Goal: Task Accomplishment & Management: Complete application form

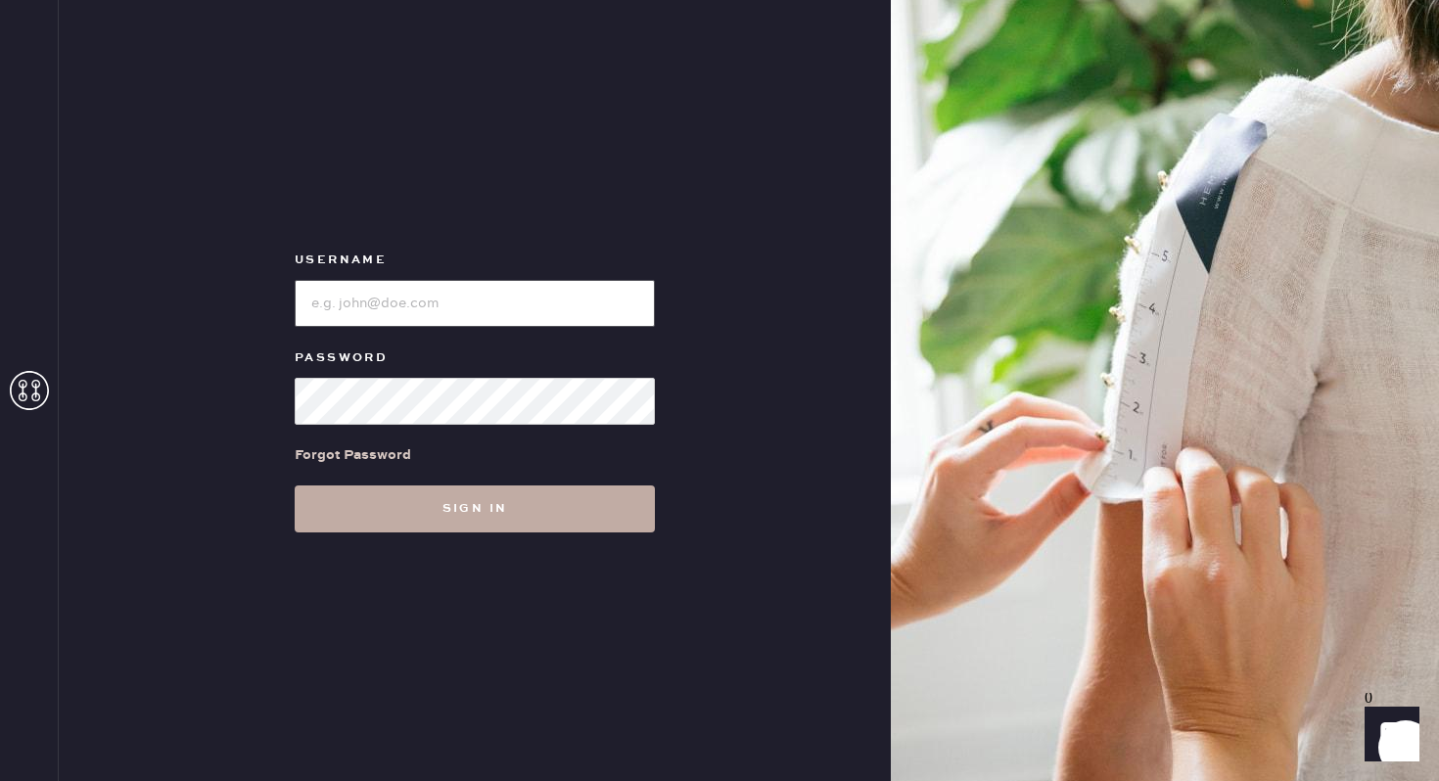
type input "sezanesanfrancisco"
click at [504, 506] on button "Sign in" at bounding box center [475, 509] width 360 height 47
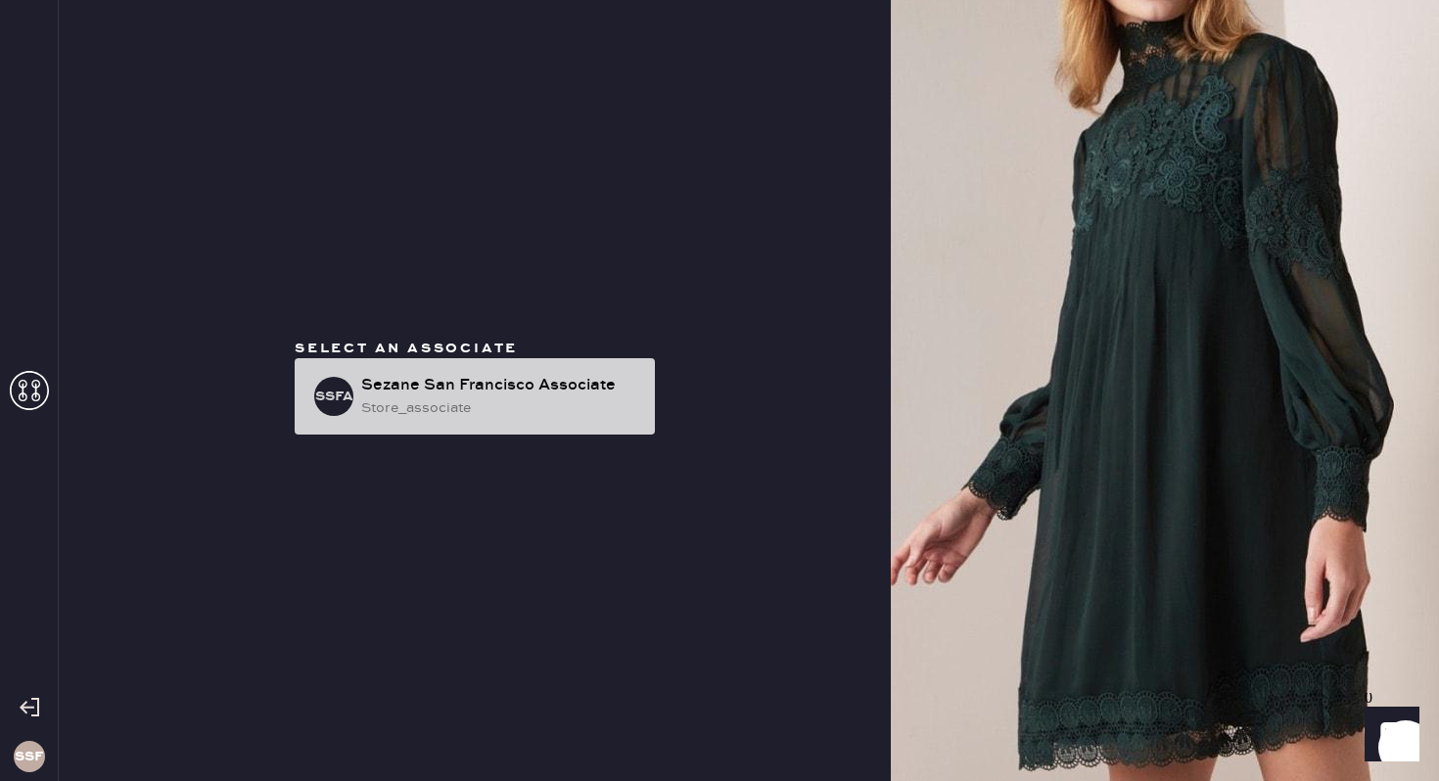
click at [528, 408] on div "store_associate" at bounding box center [500, 408] width 278 height 22
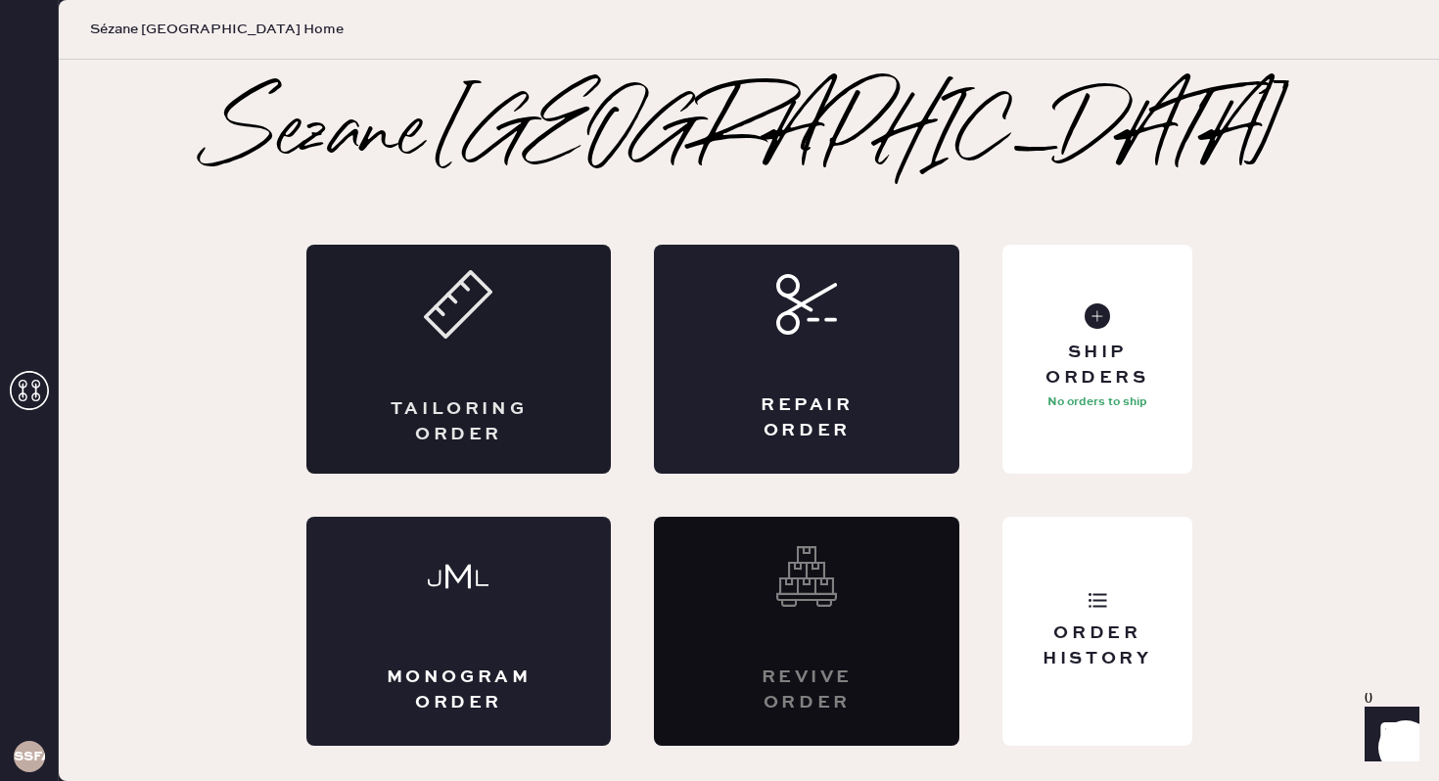
click at [492, 398] on div "Tailoring Order" at bounding box center [459, 421] width 149 height 49
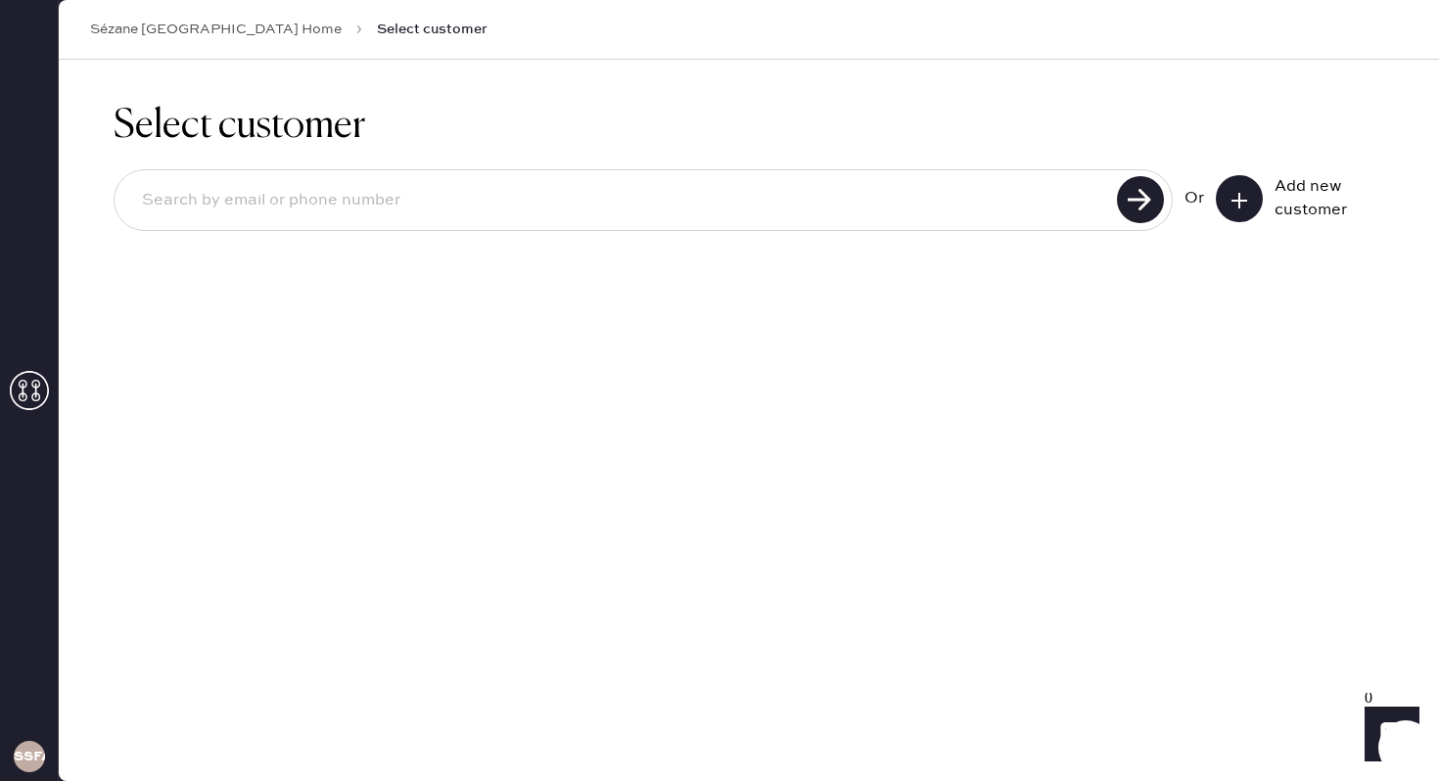
click at [407, 198] on input at bounding box center [618, 200] width 985 height 45
type input "[PERSON_NAME][EMAIL_ADDRESS][DOMAIN_NAME]"
click at [1141, 204] on use at bounding box center [1140, 199] width 47 height 47
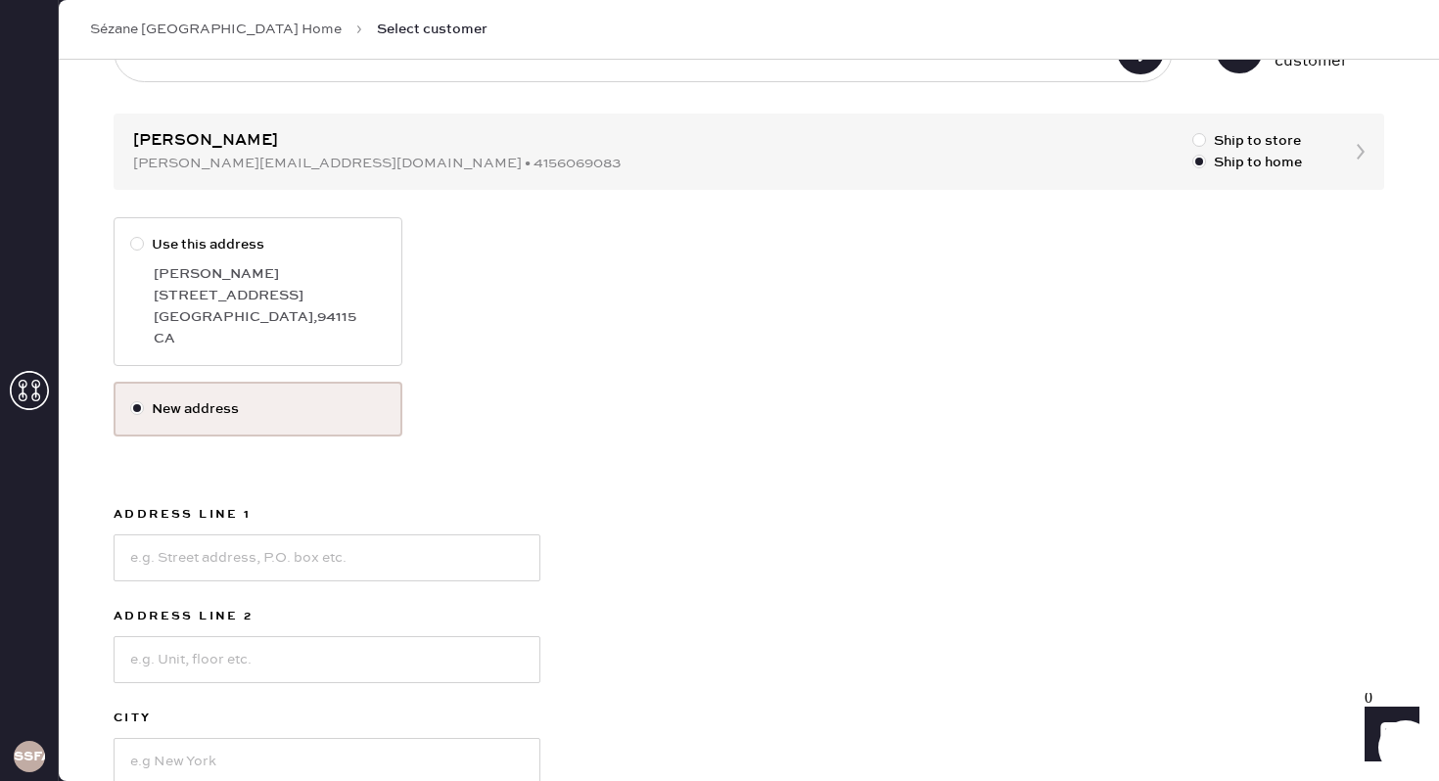
scroll to position [137, 0]
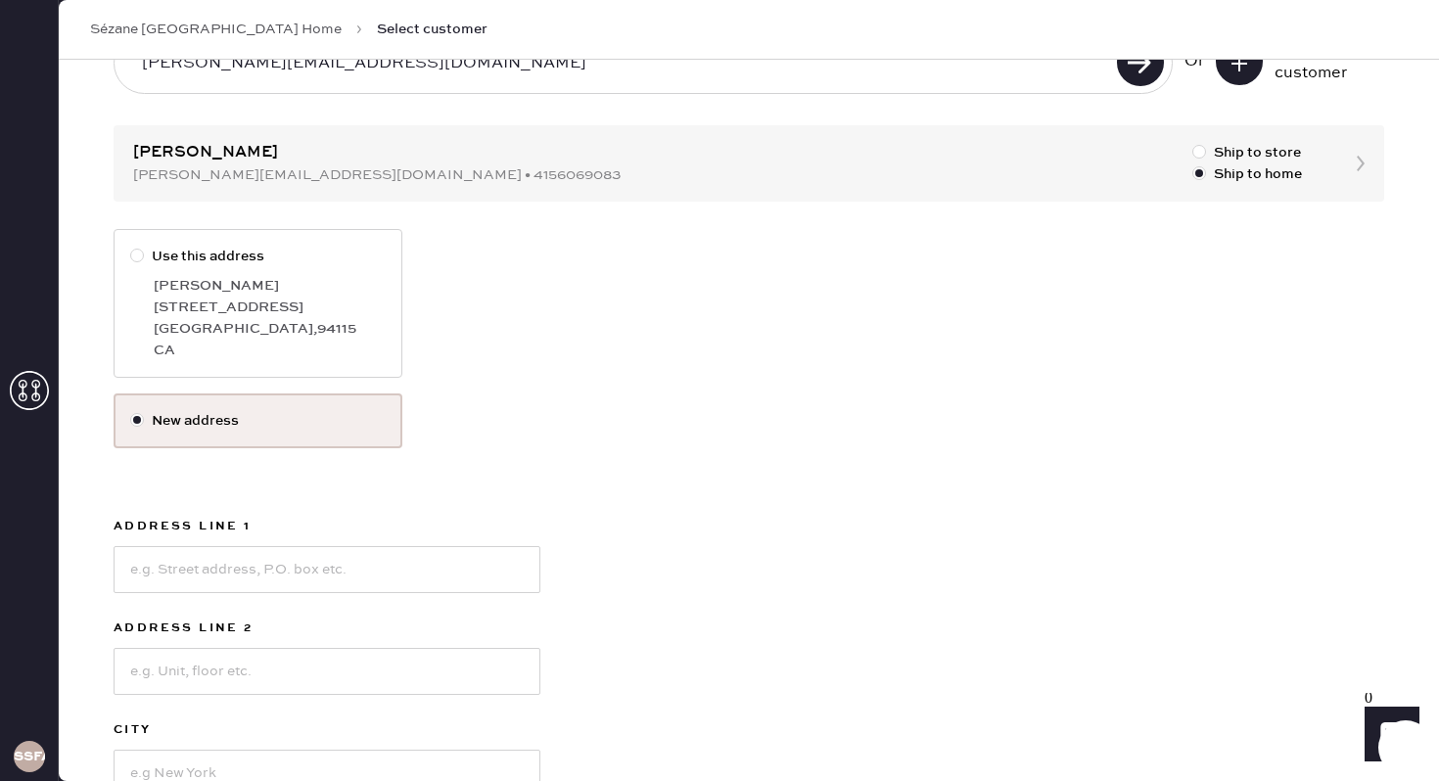
click at [138, 258] on div at bounding box center [137, 256] width 14 height 14
click at [131, 247] on input "Use this address" at bounding box center [130, 246] width 1 height 1
radio input "true"
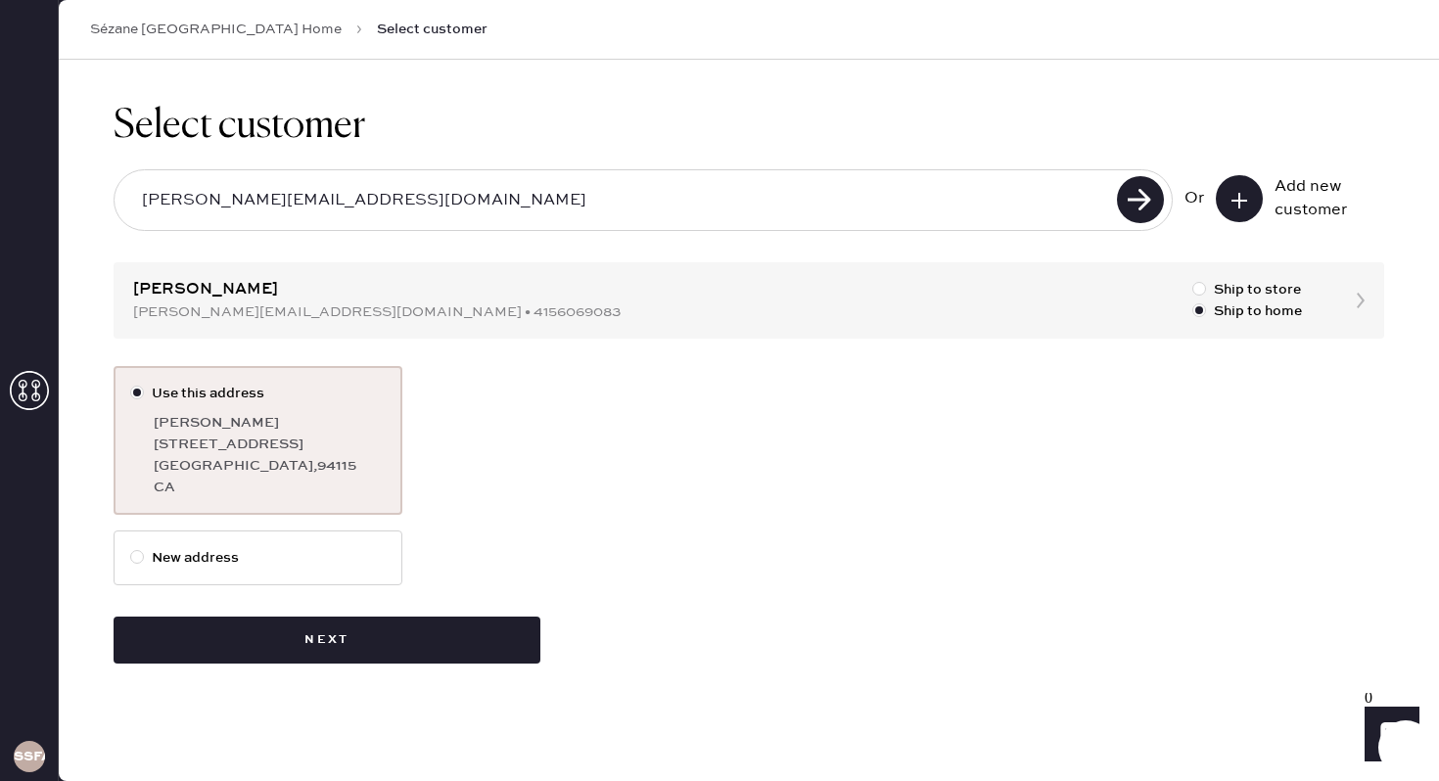
scroll to position [0, 0]
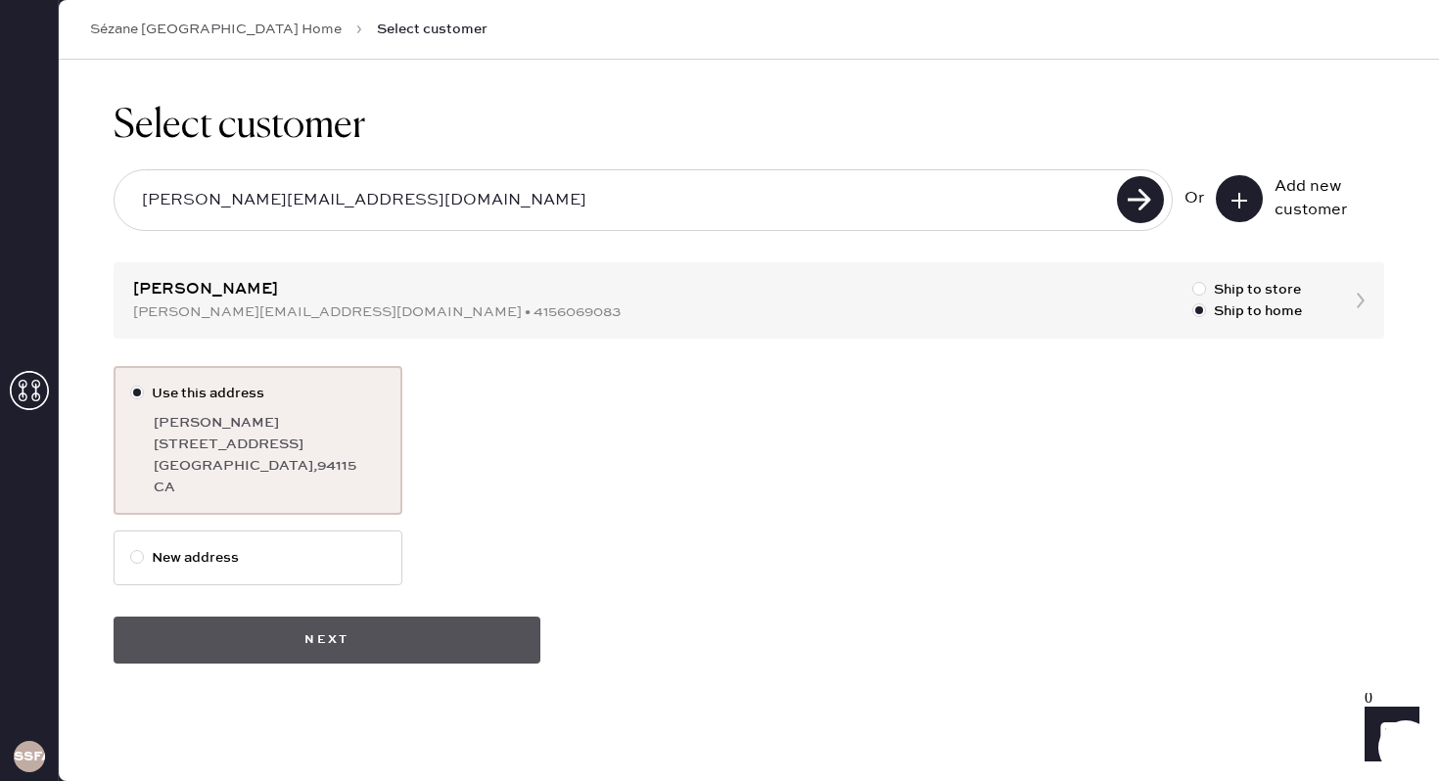
click at [387, 634] on button "Next" at bounding box center [327, 640] width 427 height 47
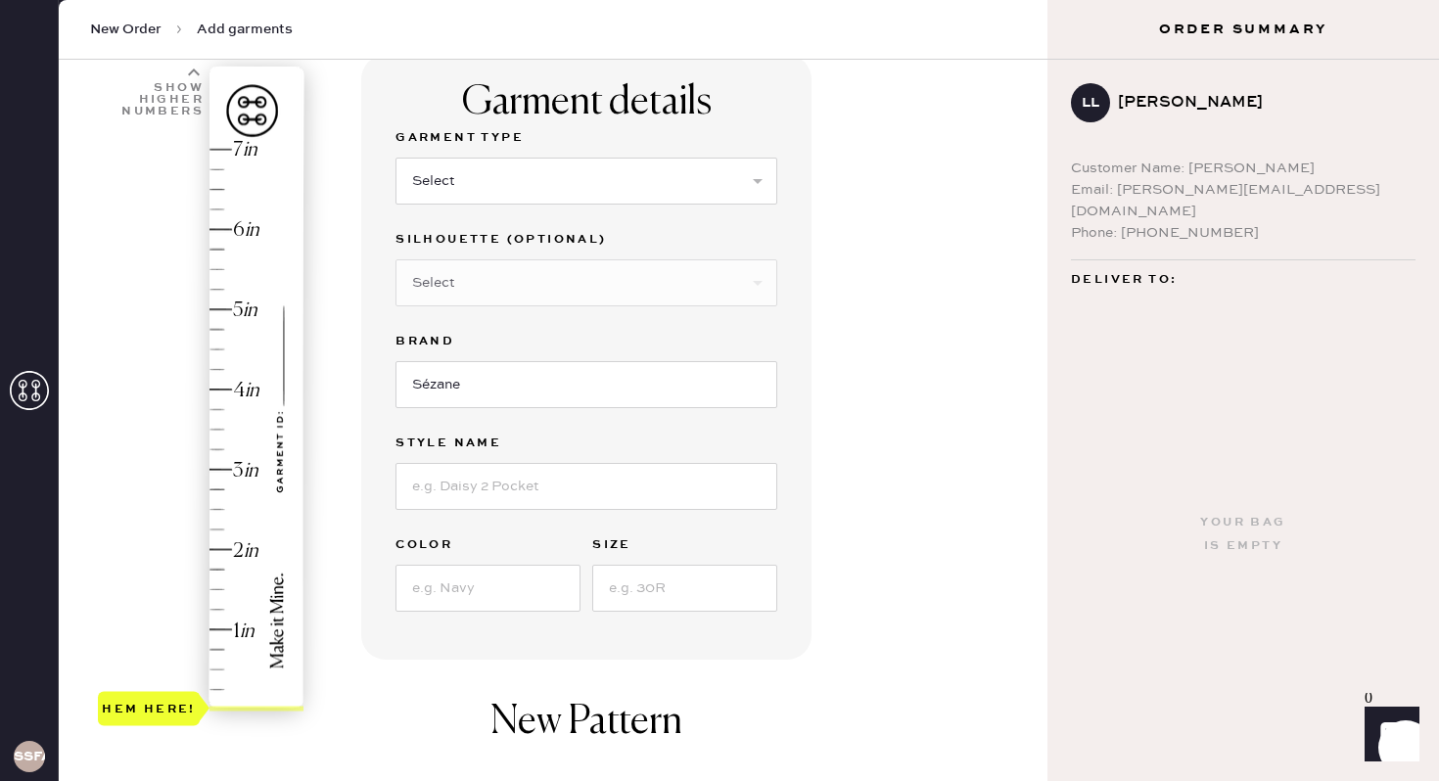
scroll to position [149, 0]
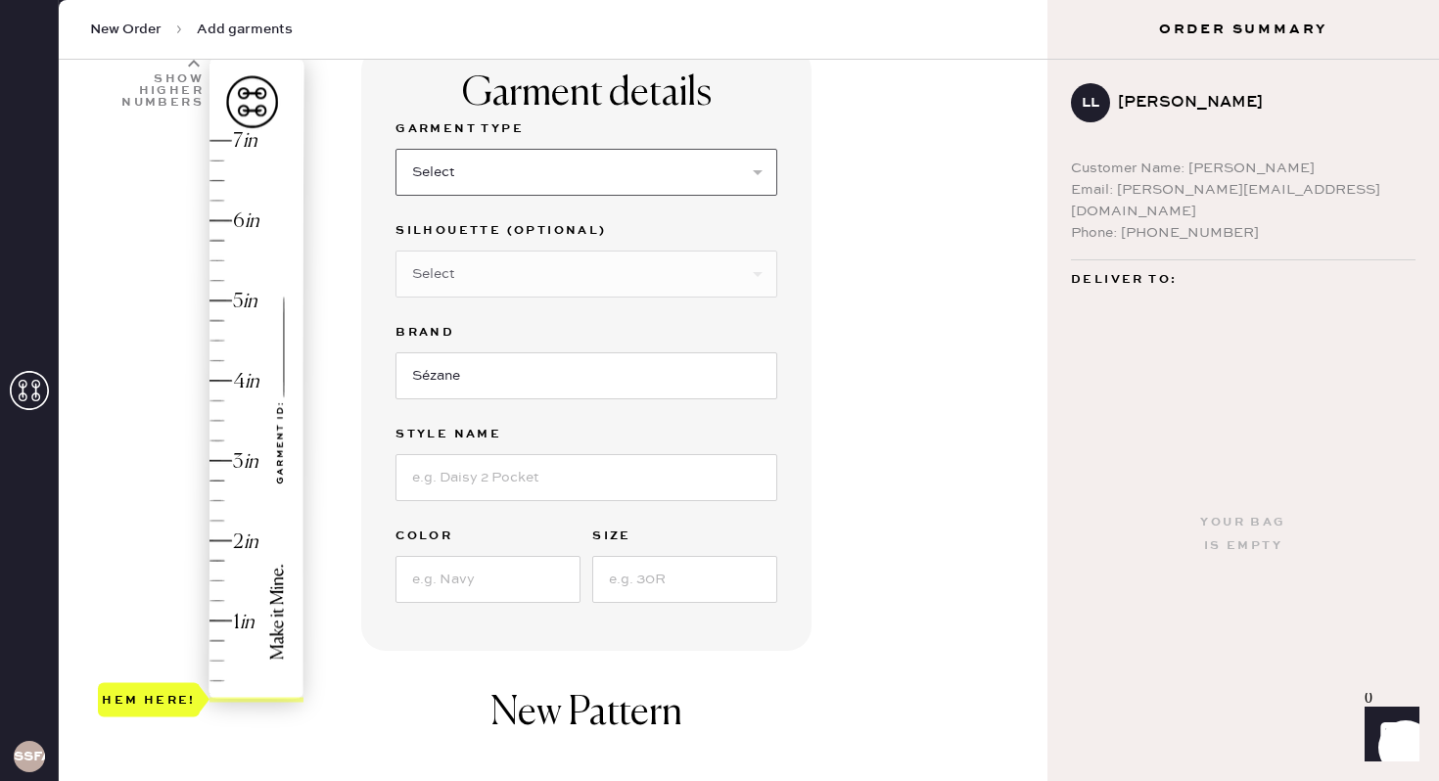
click at [748, 167] on select "Select Basic Skirt Jeans Leggings Pants Pencil Skirt Shorts Basic Sleeved Dress…" at bounding box center [587, 172] width 382 height 47
select select "4"
click at [646, 276] on select "Select Joggers Shorts Cropped Flare Boot Cut Straight Skinny Other" at bounding box center [587, 274] width 382 height 47
select select "11"
click at [472, 478] on input at bounding box center [587, 477] width 382 height 47
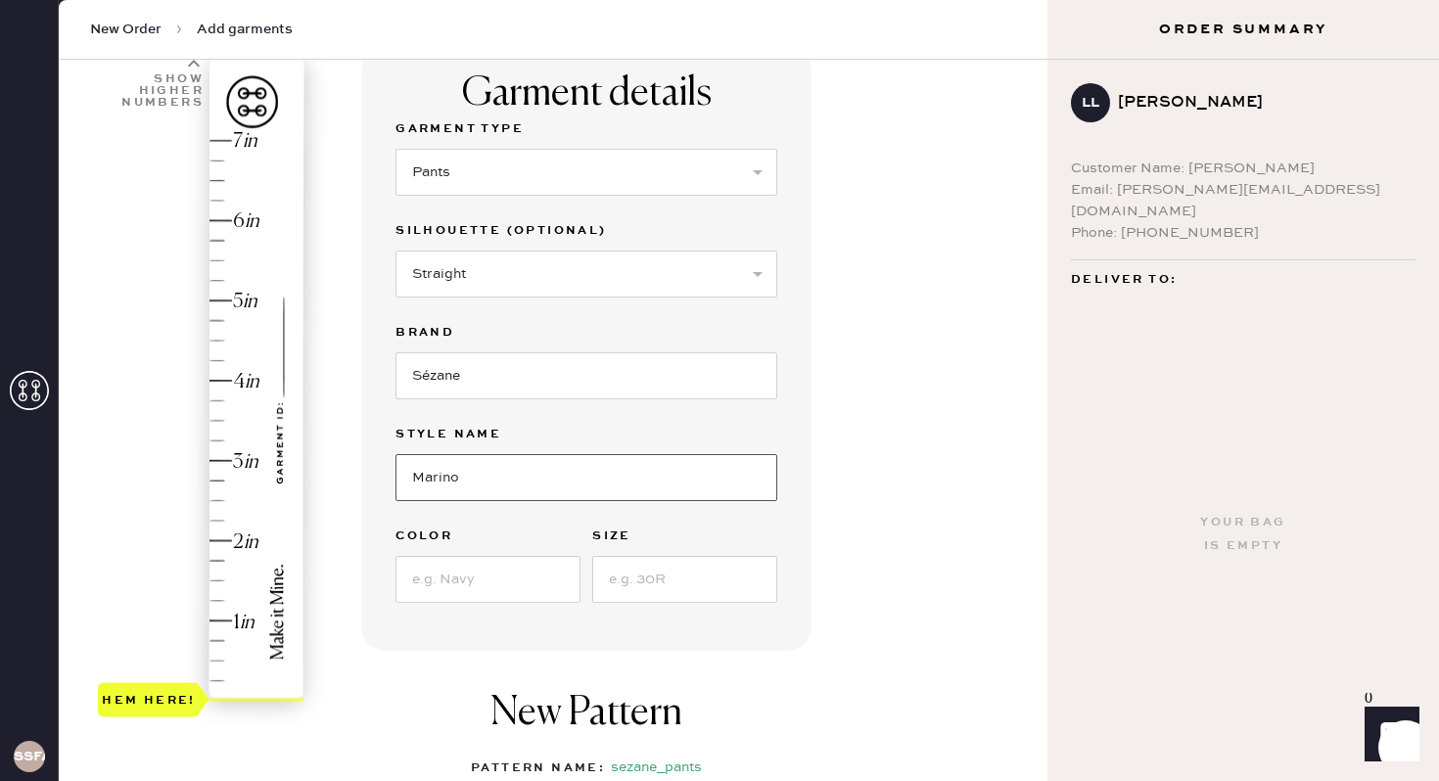
type input "Marino"
click at [434, 594] on input at bounding box center [488, 579] width 185 height 47
type input "Denim"
click at [620, 594] on input at bounding box center [684, 579] width 185 height 47
type input "38"
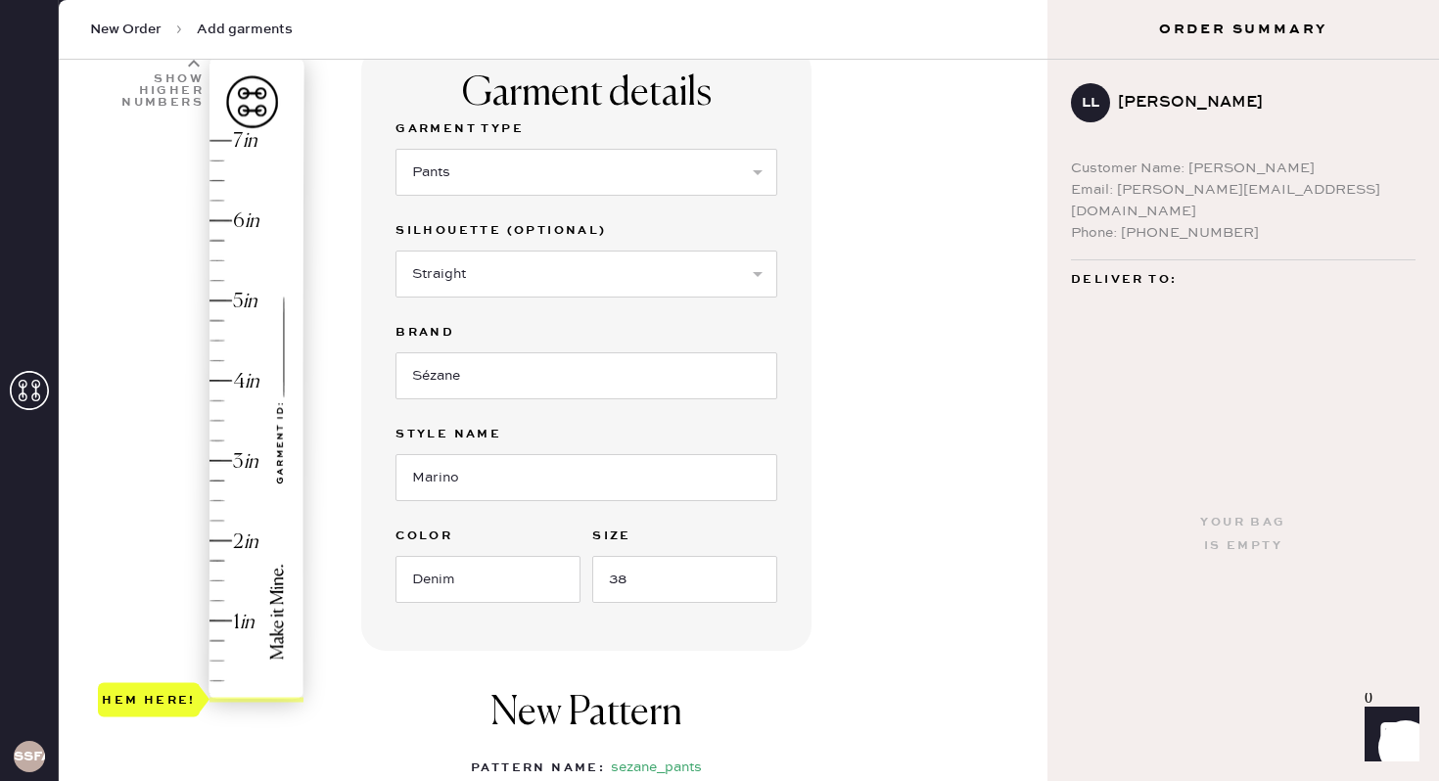
click at [830, 558] on div "Garment details Garment Type Select Basic Skirt Jeans Leggings Pants Pencil Ski…" at bounding box center [696, 539] width 671 height 987
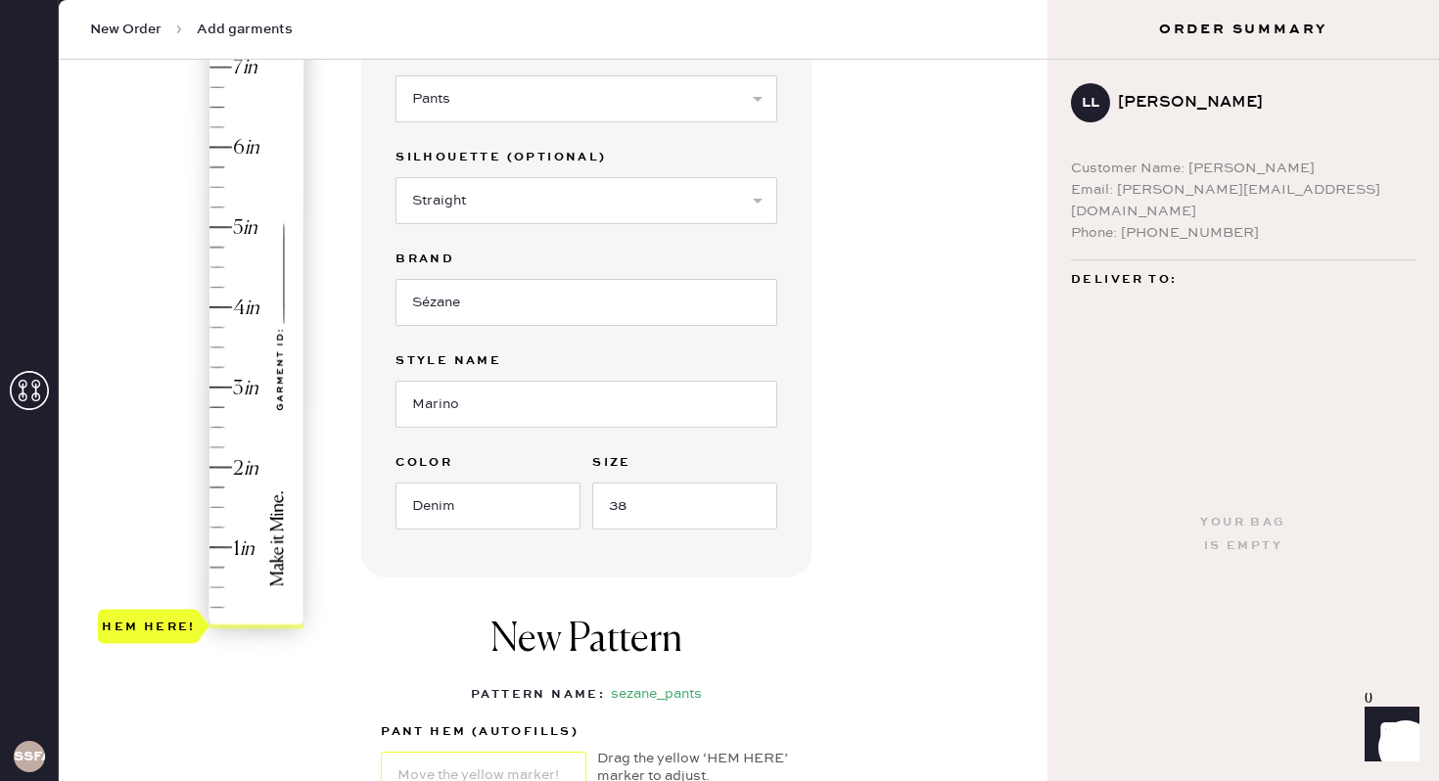
scroll to position [138, 0]
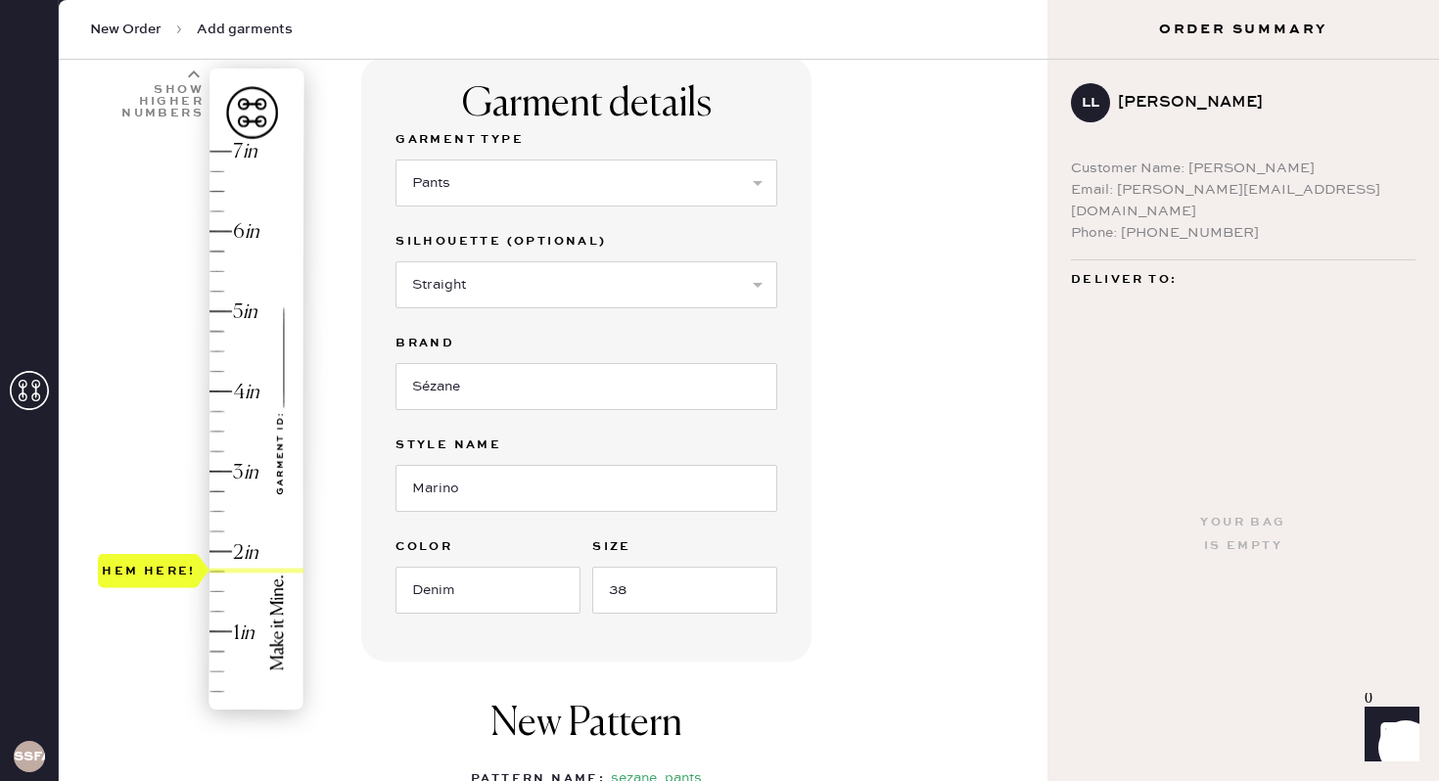
type input "2"
drag, startPoint x: 149, startPoint y: 709, endPoint x: 155, endPoint y: 551, distance: 157.7
click at [155, 551] on div "Hem here!" at bounding box center [149, 550] width 94 height 23
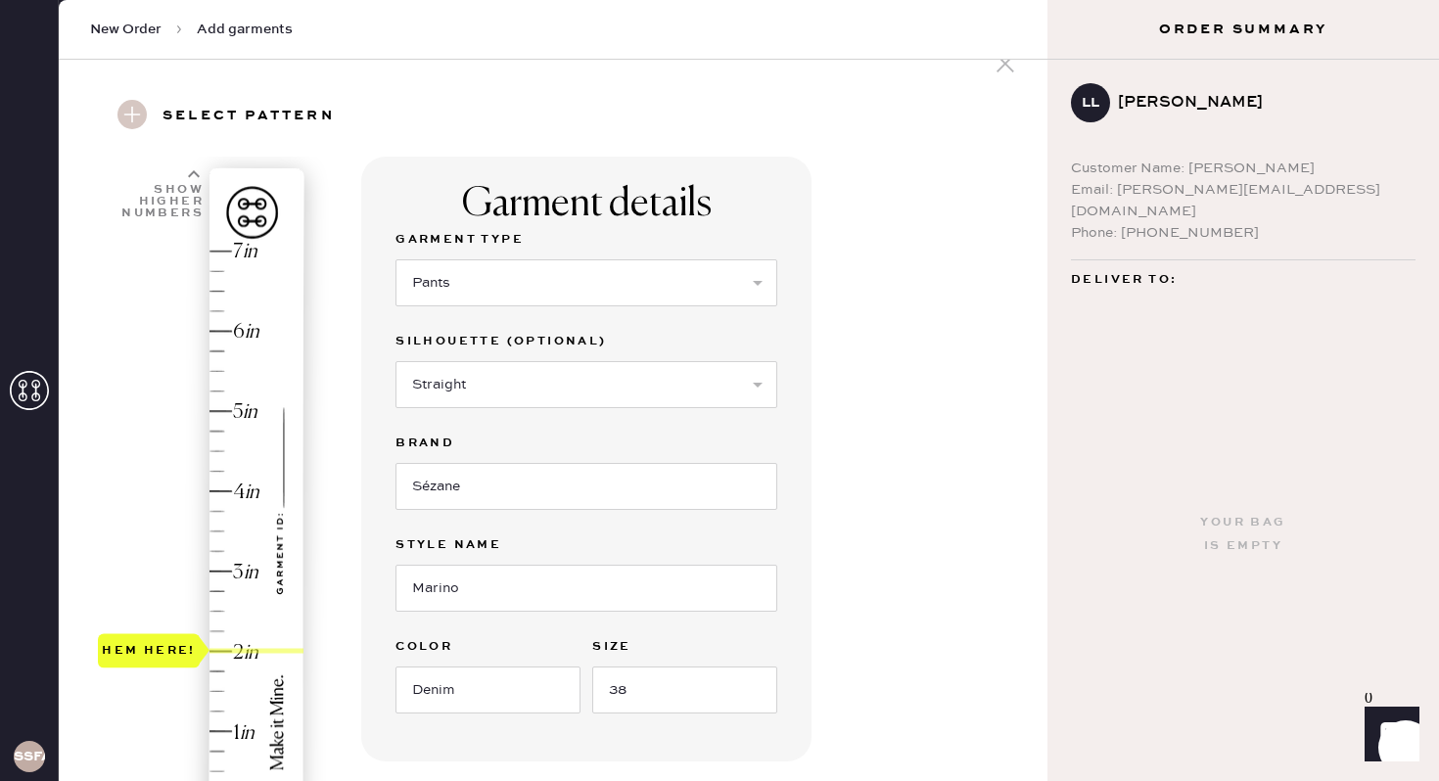
scroll to position [39, 0]
click at [150, 28] on span "New Order" at bounding box center [125, 30] width 71 height 20
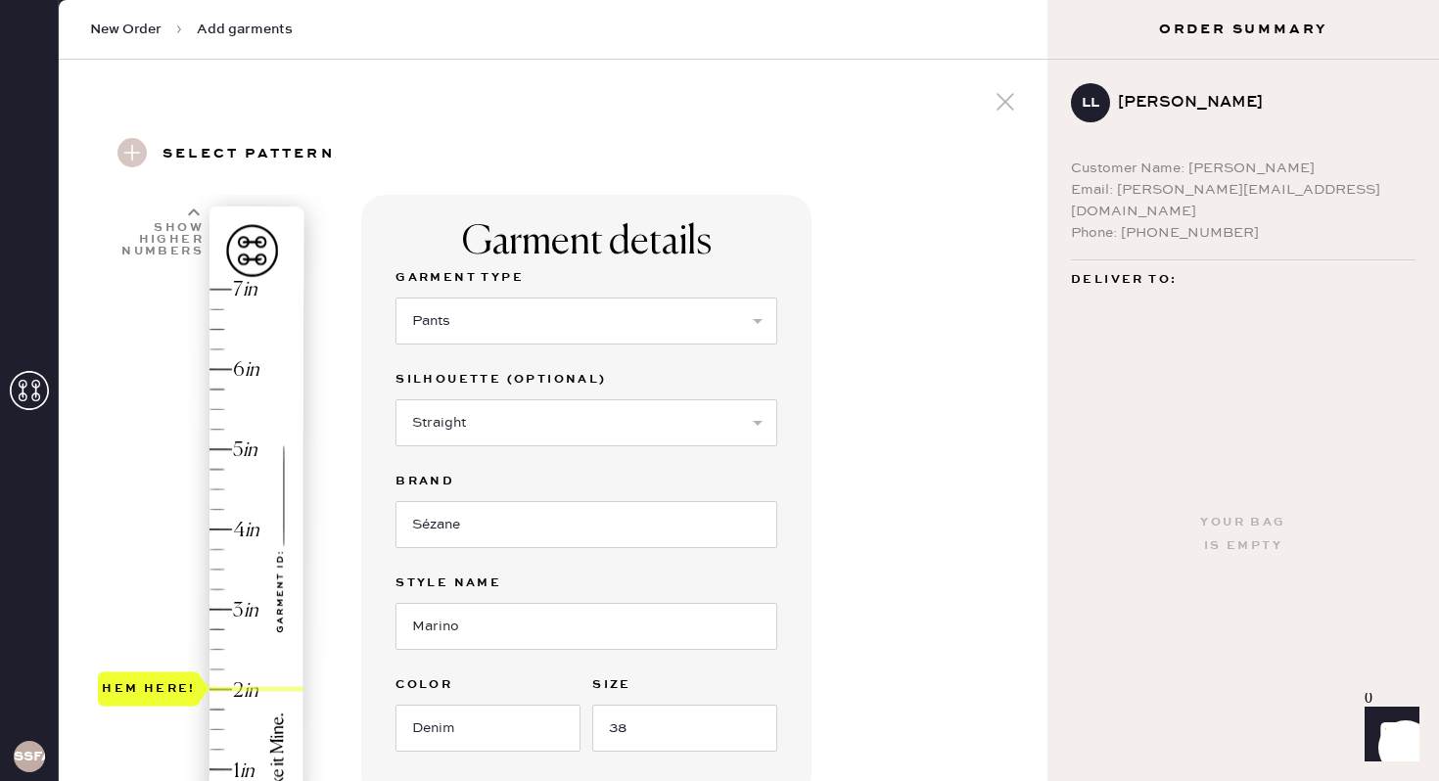
click at [989, 104] on div at bounding box center [1005, 103] width 37 height 41
click at [1013, 100] on icon at bounding box center [1005, 101] width 29 height 29
click at [33, 396] on icon at bounding box center [29, 390] width 39 height 39
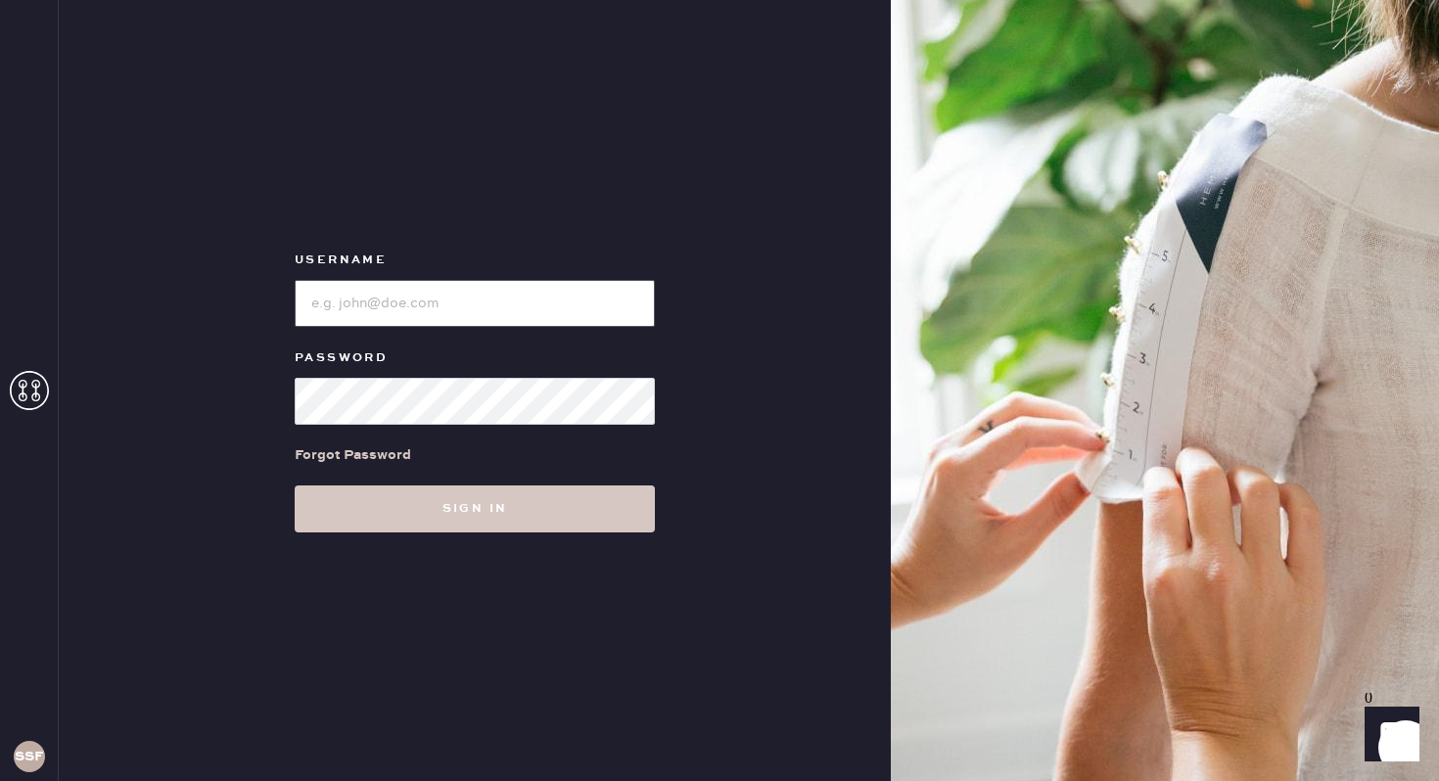
type input "sezanesanfrancisco"
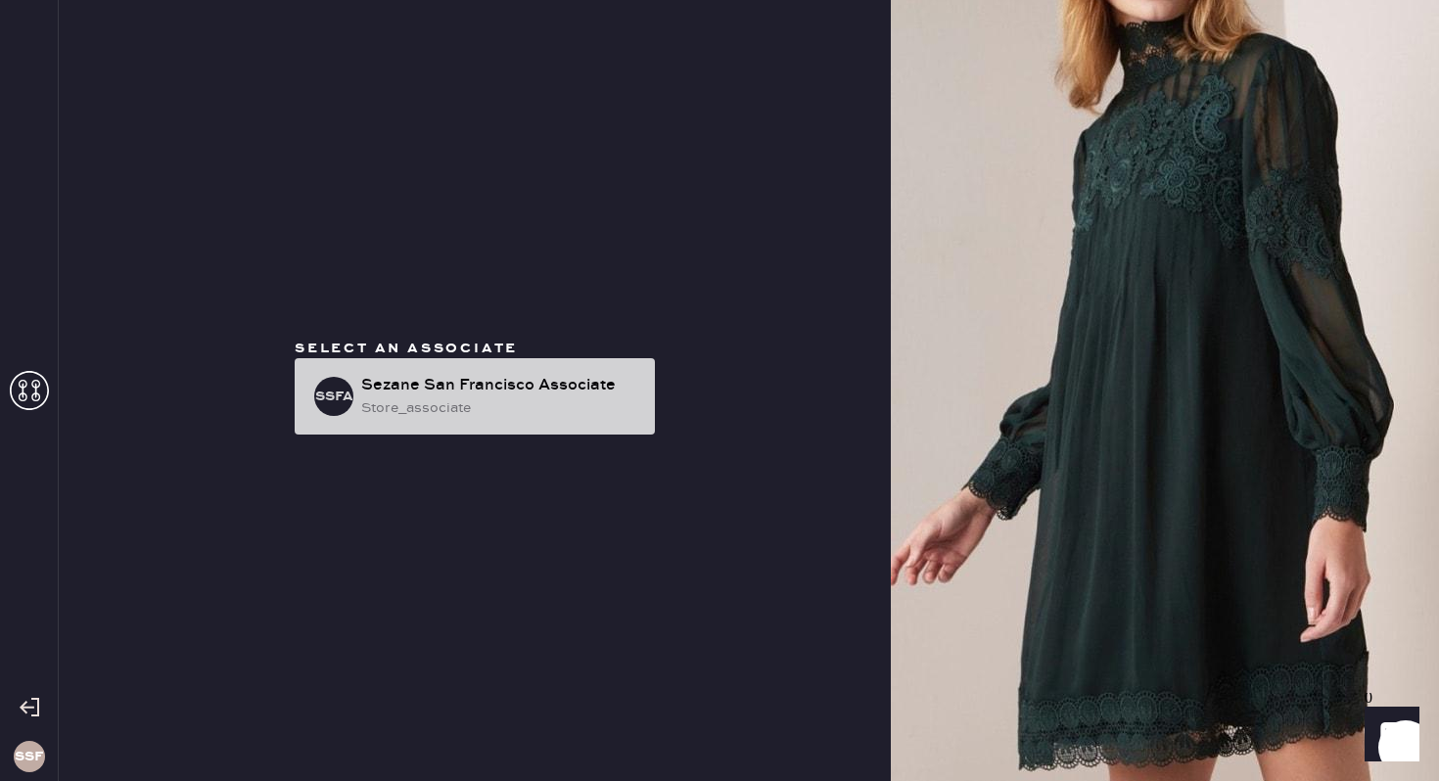
click at [485, 396] on div "Sezane San Francisco Associate" at bounding box center [500, 385] width 278 height 23
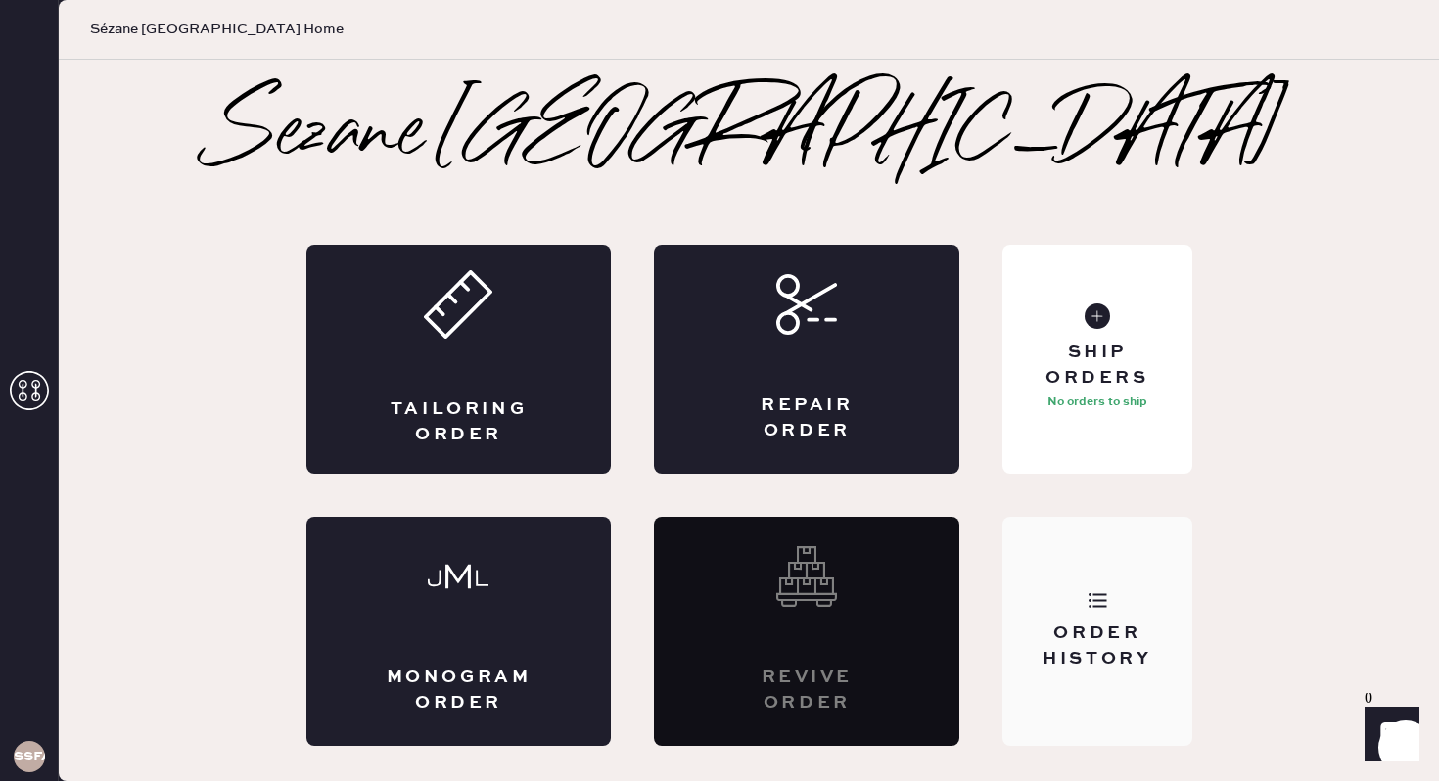
click at [1093, 608] on icon at bounding box center [1098, 600] width 20 height 20
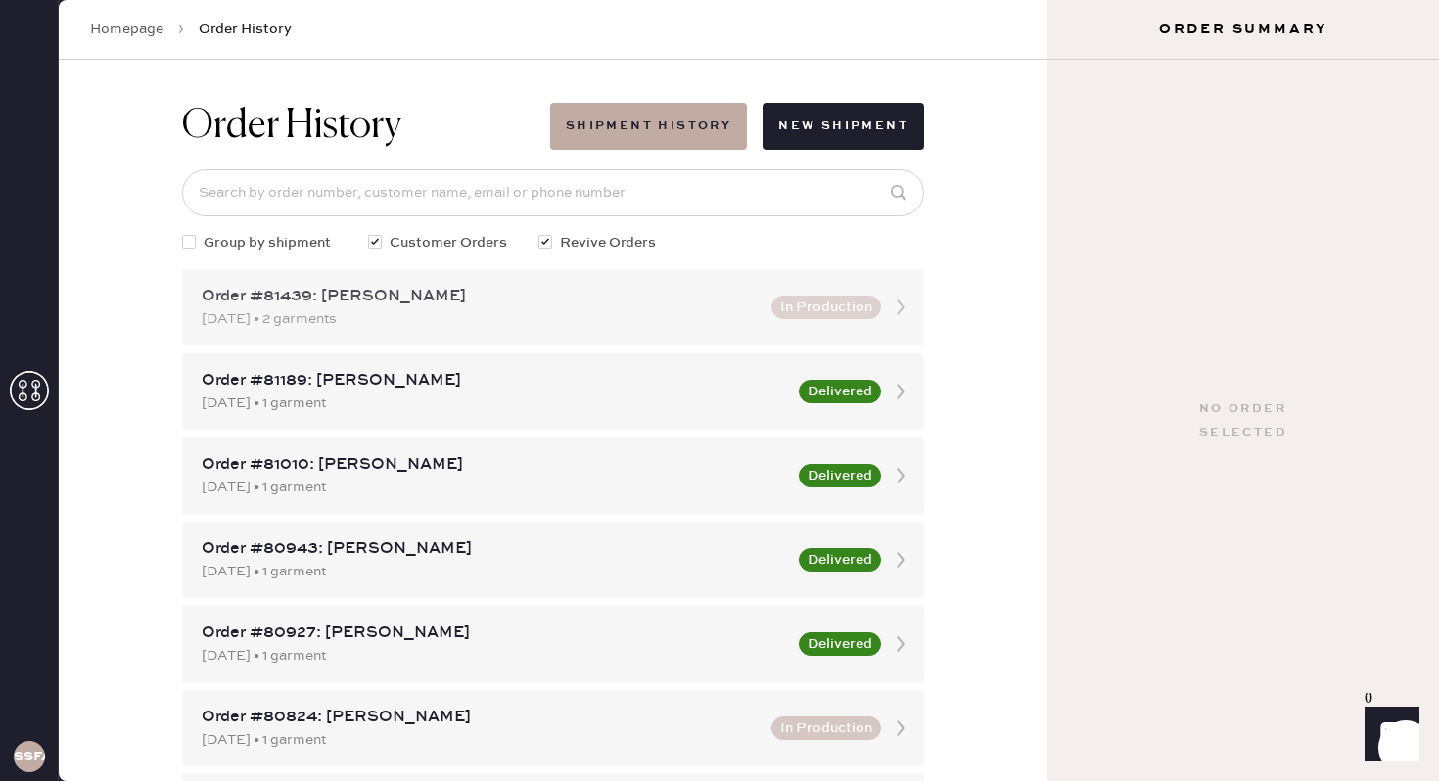
click at [903, 312] on icon at bounding box center [900, 307] width 39 height 39
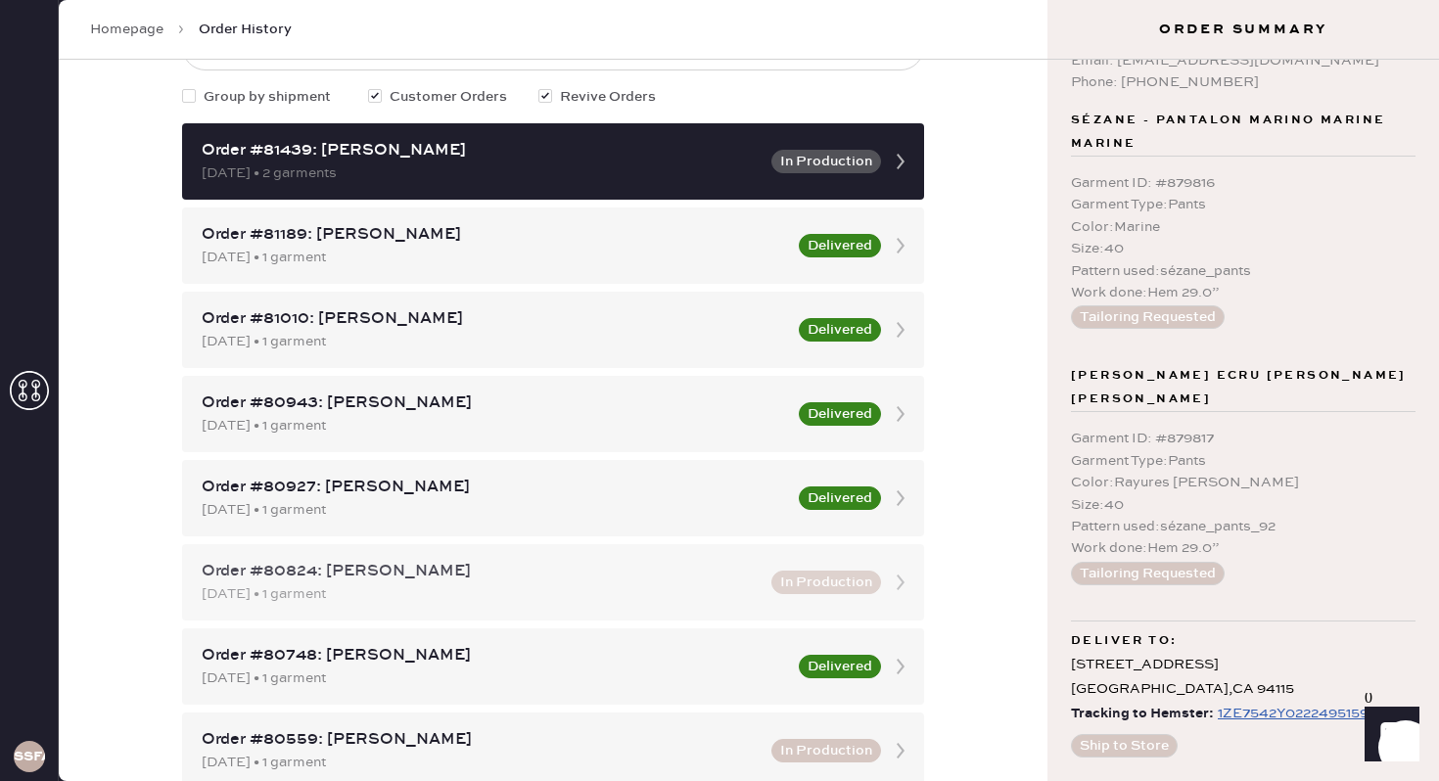
scroll to position [147, 0]
click at [693, 592] on div "[DATE] • 1 garment" at bounding box center [481, 594] width 558 height 22
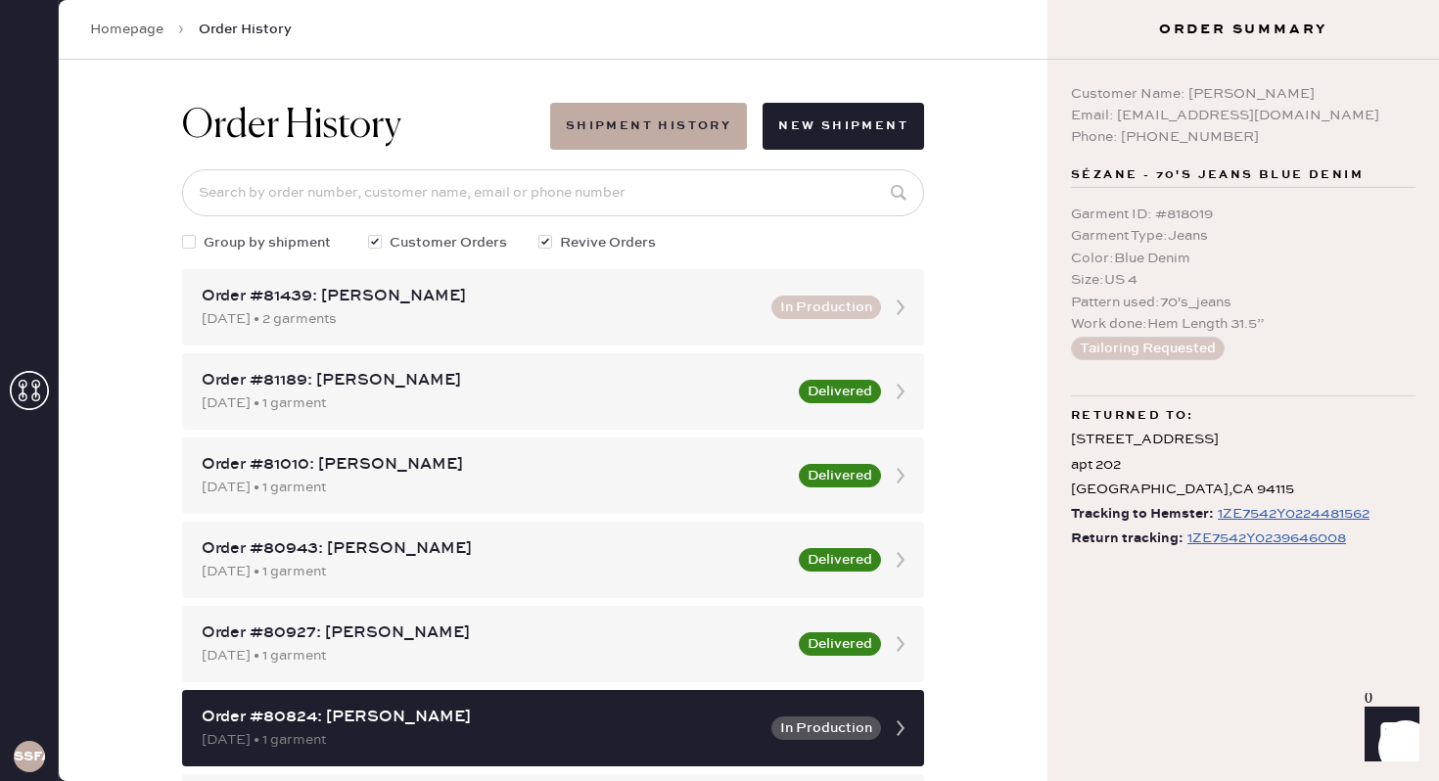
scroll to position [64, 0]
